Goal: Information Seeking & Learning: Compare options

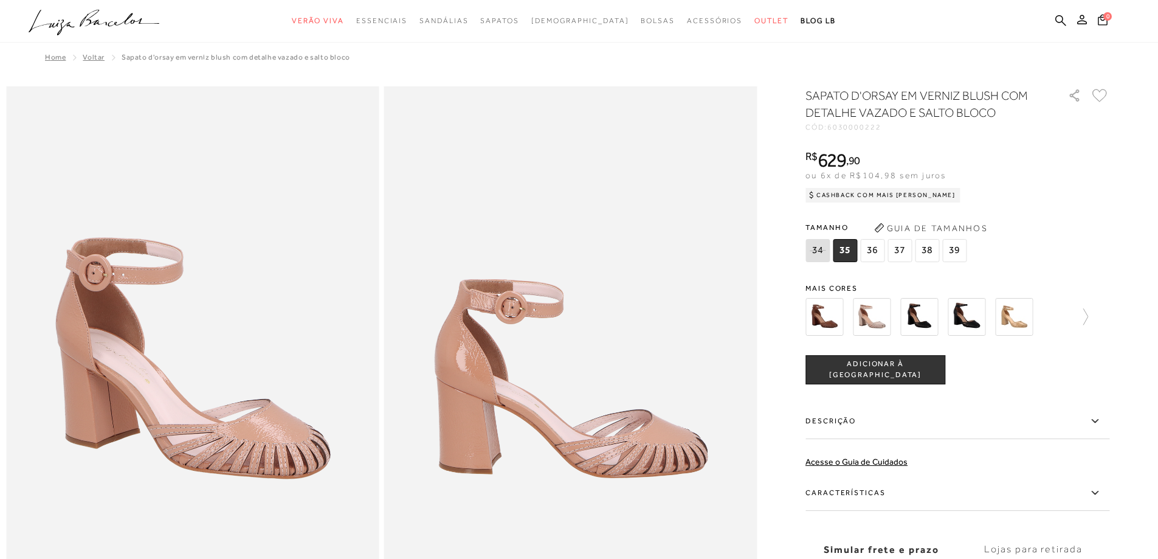
click at [1015, 322] on img at bounding box center [1014, 317] width 38 height 38
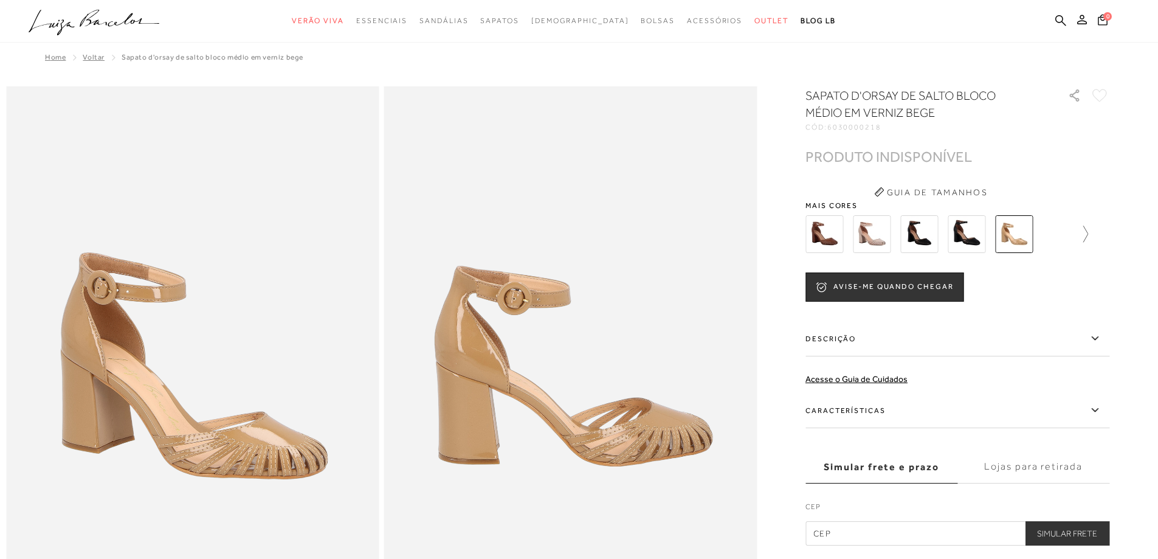
click at [1088, 229] on icon at bounding box center [1079, 234] width 17 height 17
click at [815, 234] on icon at bounding box center [813, 234] width 17 height 17
click at [821, 233] on img at bounding box center [824, 234] width 38 height 38
click at [835, 241] on img at bounding box center [824, 234] width 38 height 38
click at [824, 231] on img at bounding box center [824, 234] width 38 height 38
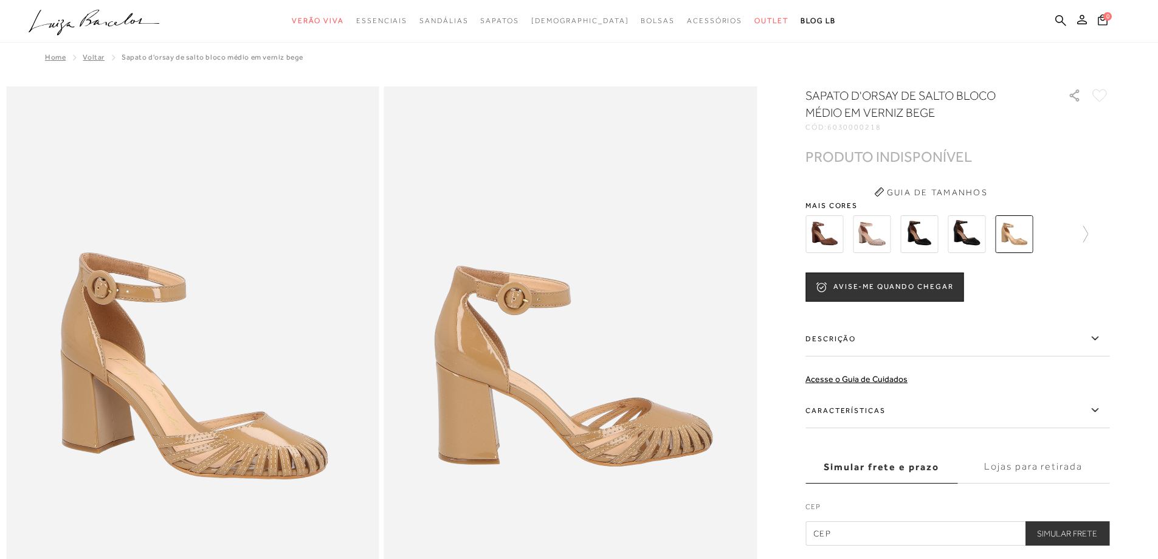
click at [824, 234] on img at bounding box center [824, 234] width 38 height 38
click at [824, 233] on img at bounding box center [824, 234] width 38 height 38
click at [826, 232] on img at bounding box center [824, 234] width 38 height 38
click at [833, 217] on img at bounding box center [824, 234] width 38 height 38
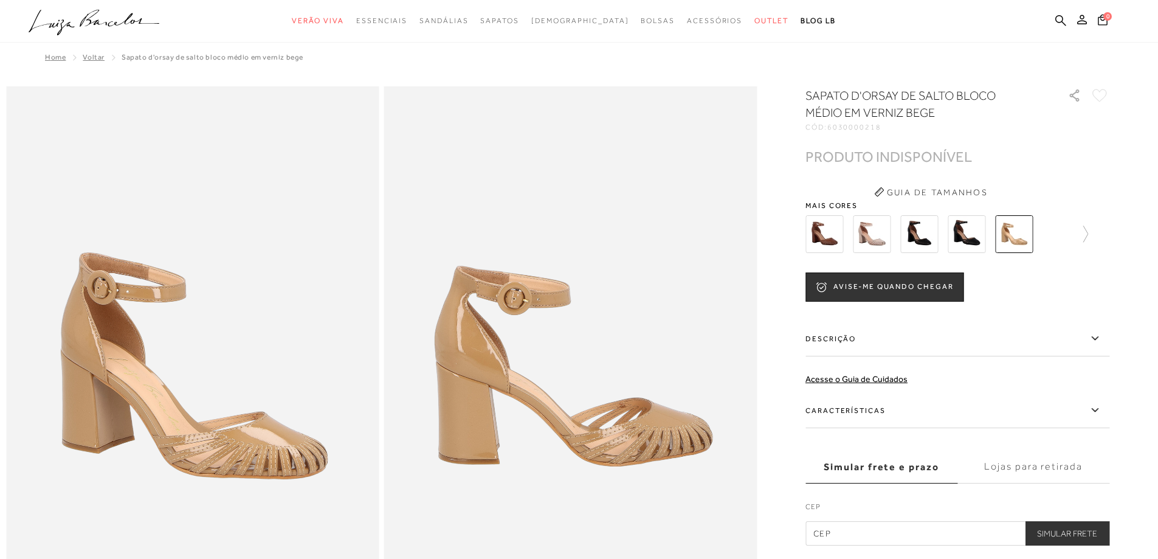
drag, startPoint x: 833, startPoint y: 218, endPoint x: 822, endPoint y: 223, distance: 12.8
click at [833, 218] on img at bounding box center [824, 234] width 38 height 38
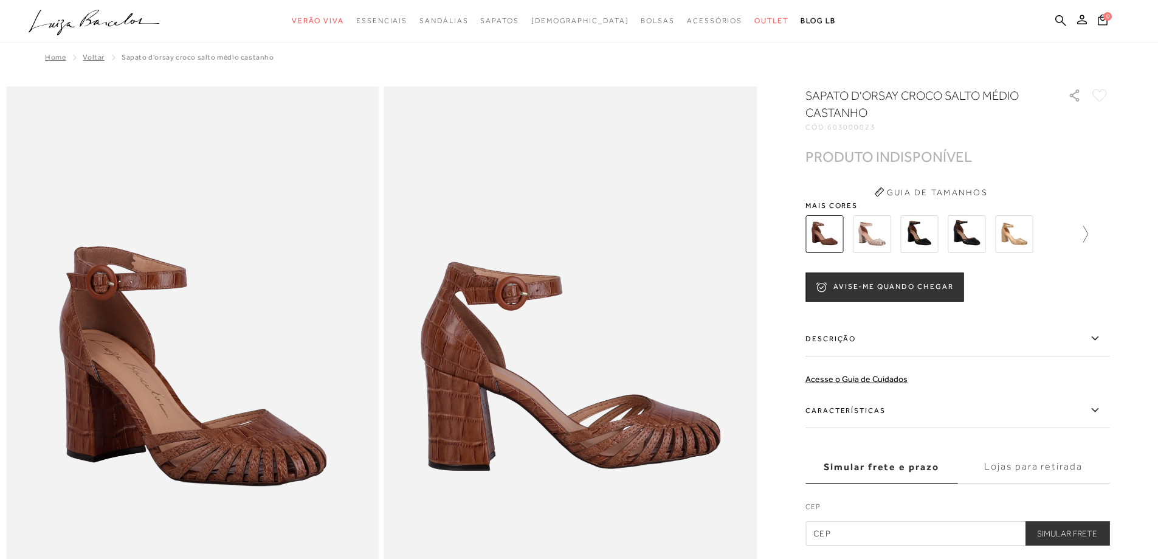
click at [1088, 232] on icon at bounding box center [1079, 234] width 17 height 17
click at [1109, 235] on icon at bounding box center [1100, 234] width 17 height 17
click at [1043, 239] on img at bounding box center [1035, 234] width 38 height 38
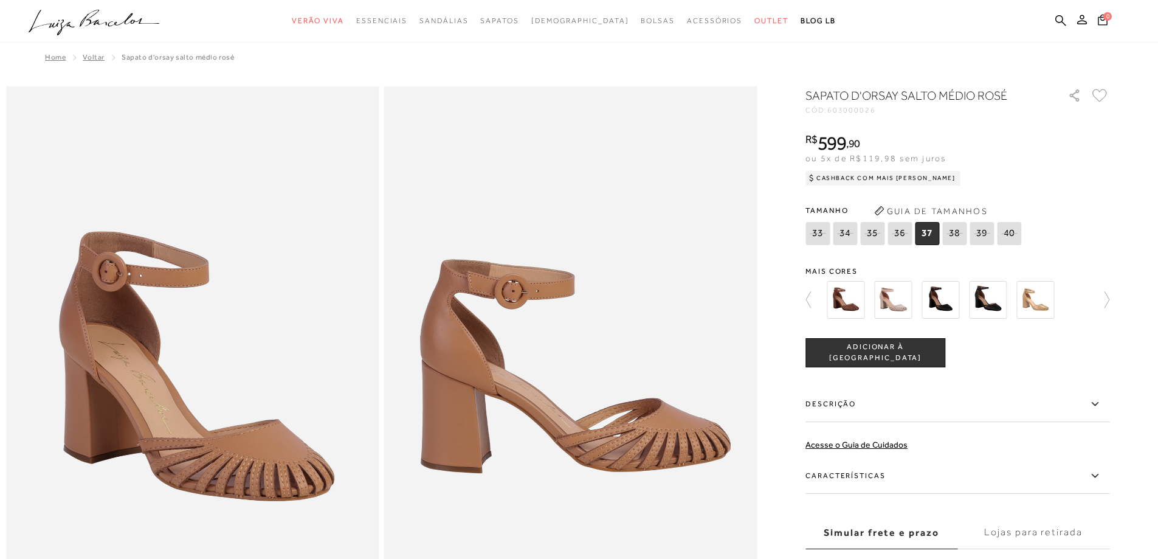
click at [909, 304] on img at bounding box center [893, 300] width 38 height 38
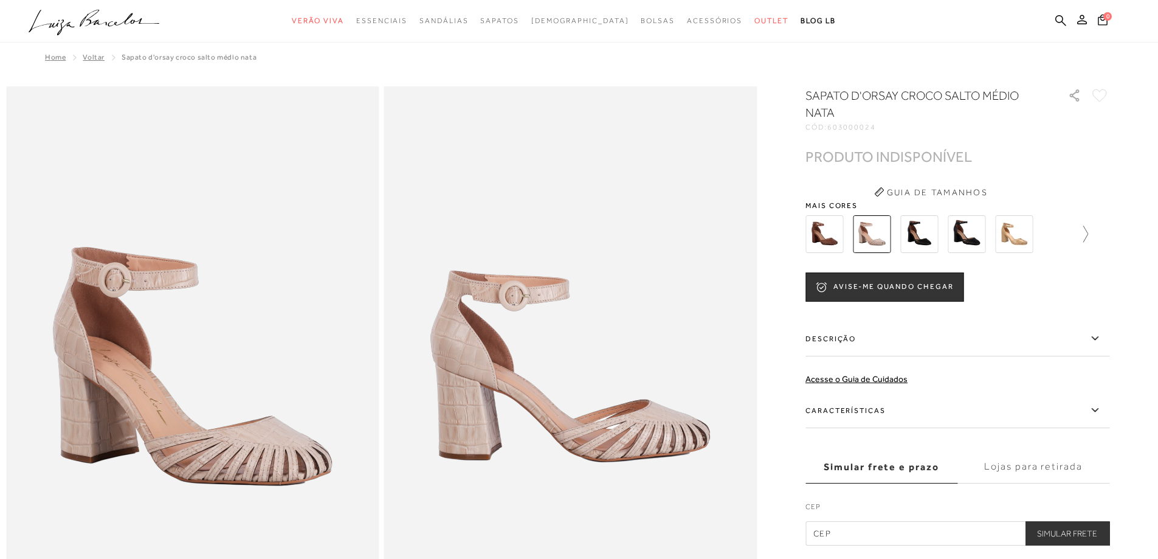
click at [1088, 230] on icon at bounding box center [1079, 234] width 17 height 17
click at [858, 237] on img at bounding box center [846, 234] width 38 height 38
